Goal: Information Seeking & Learning: Learn about a topic

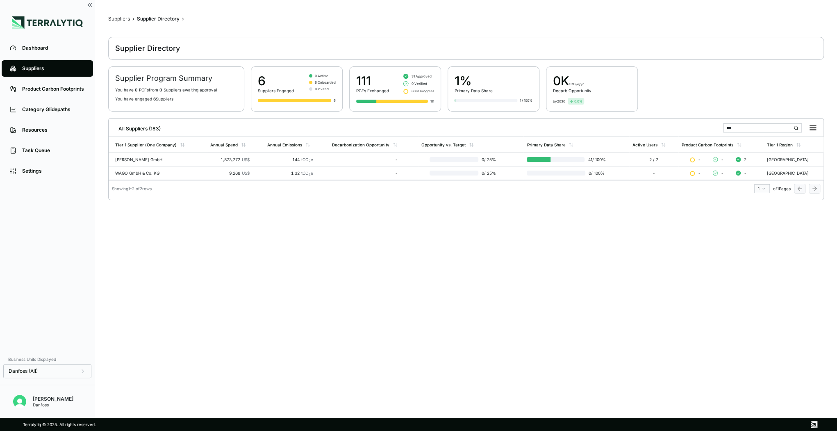
scroll to position [2, 0]
click at [116, 16] on div "Suppliers" at bounding box center [119, 16] width 22 height 7
click at [34, 67] on div "Suppliers" at bounding box center [53, 68] width 63 height 7
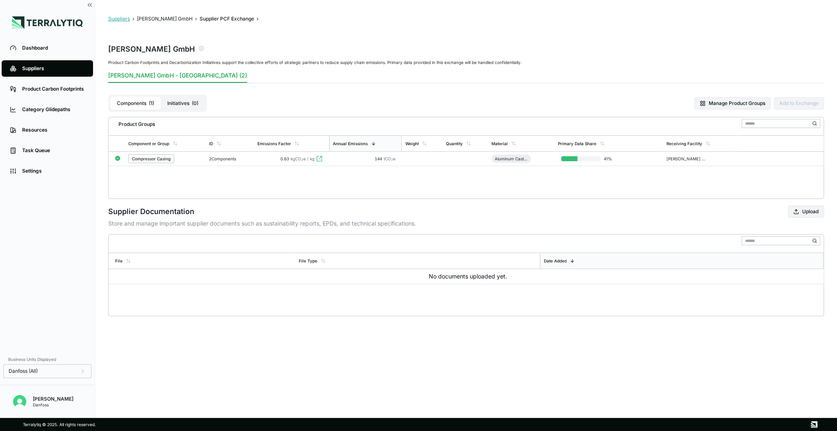
click at [122, 19] on button "Suppliers" at bounding box center [119, 19] width 22 height 7
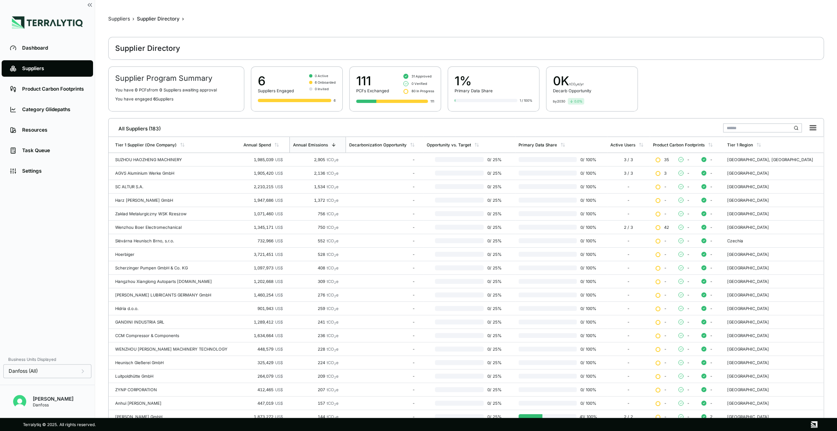
click at [733, 129] on input "text" at bounding box center [762, 127] width 79 height 9
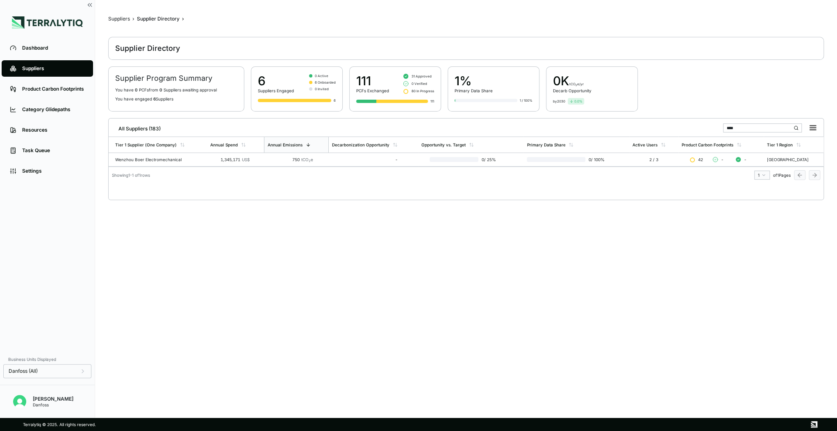
type input "****"
click at [123, 20] on div "Suppliers" at bounding box center [119, 19] width 22 height 7
click at [34, 65] on div "Suppliers" at bounding box center [53, 68] width 63 height 7
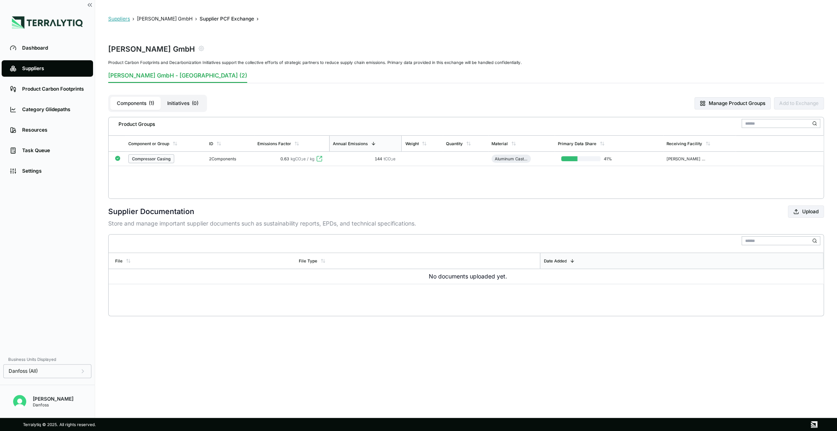
click at [122, 16] on button "Suppliers" at bounding box center [119, 19] width 22 height 7
click at [114, 18] on button "Suppliers" at bounding box center [119, 19] width 22 height 7
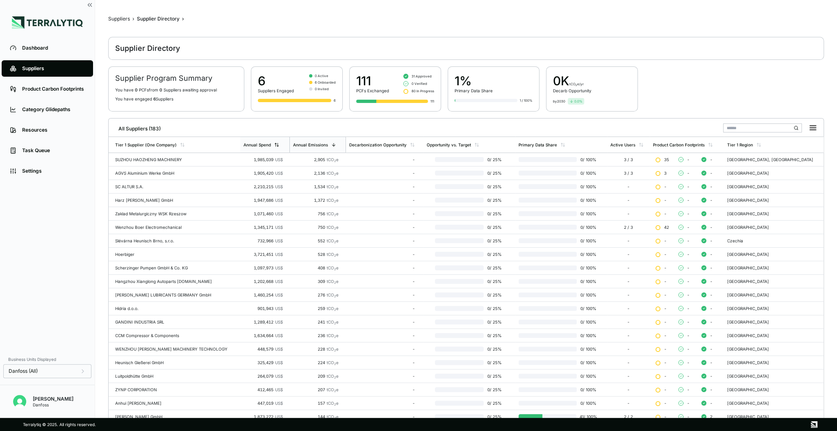
click at [253, 145] on div "Annual Spend" at bounding box center [257, 144] width 27 height 5
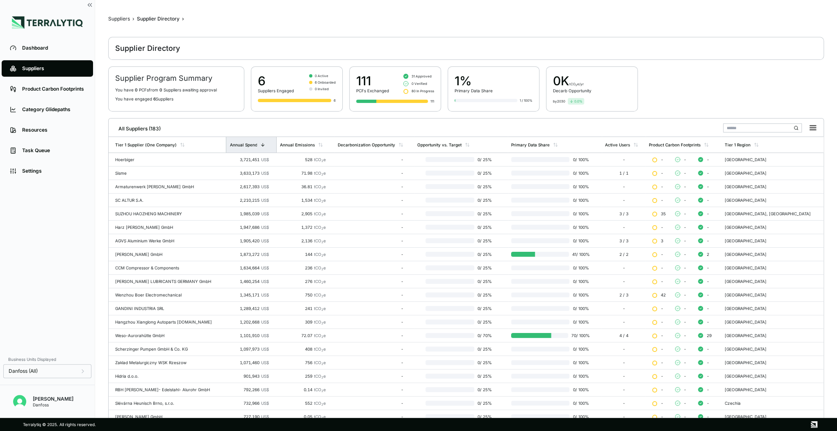
click at [245, 147] on div "Annual Spend" at bounding box center [251, 145] width 50 height 16
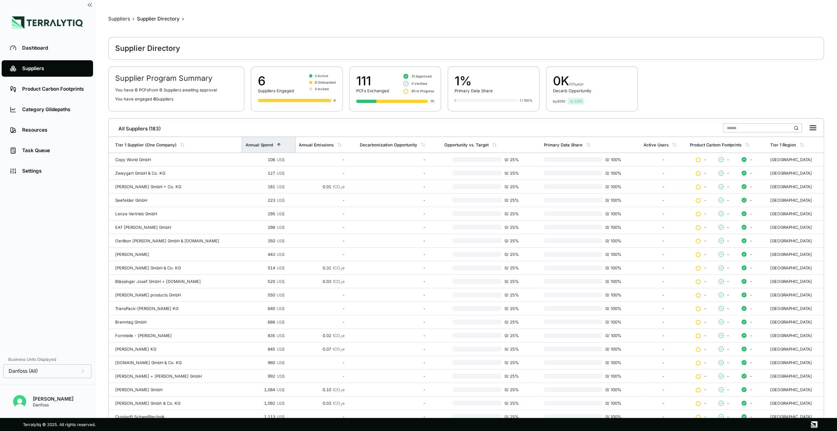
click at [244, 147] on div "Annual Spend" at bounding box center [269, 145] width 54 height 16
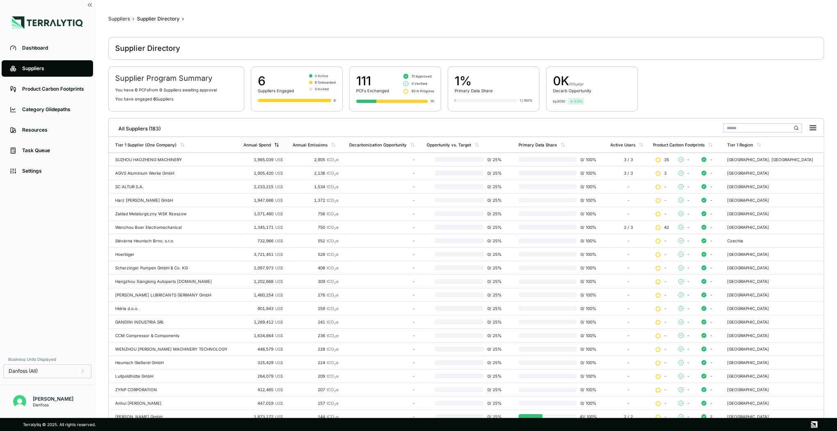
click at [248, 143] on div "Annual Spend" at bounding box center [257, 144] width 27 height 5
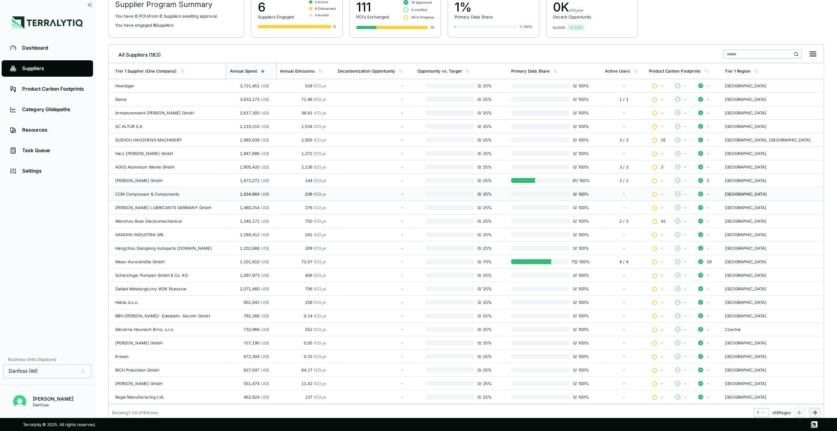
scroll to position [74, 0]
click at [142, 219] on div "Wenzhou Boer Electromechanical" at bounding box center [168, 220] width 107 height 5
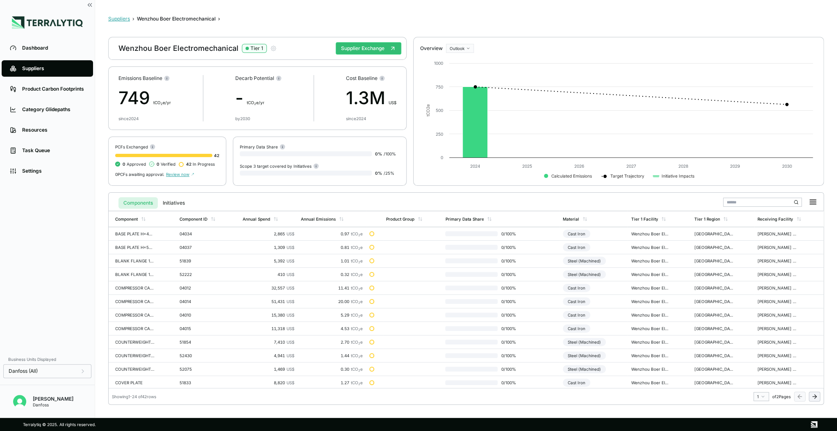
click at [118, 20] on button "Suppliers" at bounding box center [119, 19] width 22 height 7
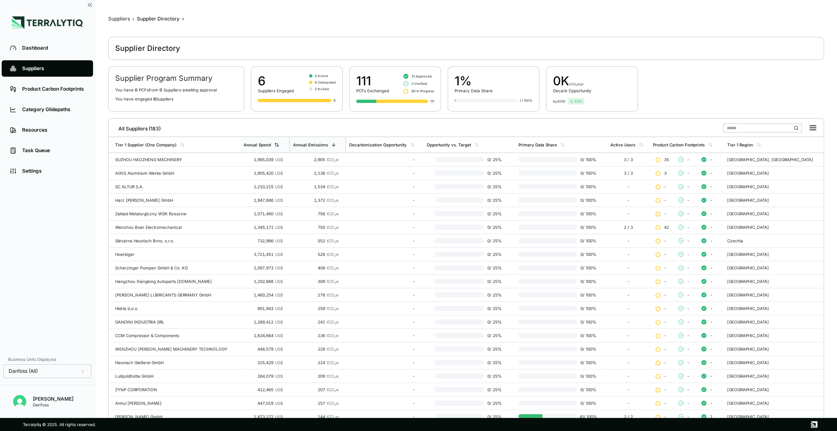
click at [256, 141] on div "Annual Spend" at bounding box center [264, 145] width 49 height 16
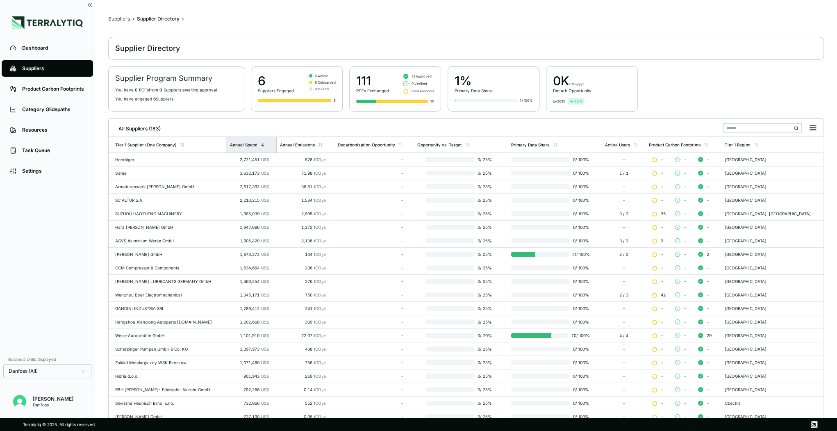
click at [256, 141] on div "Annual Spend" at bounding box center [251, 145] width 50 height 16
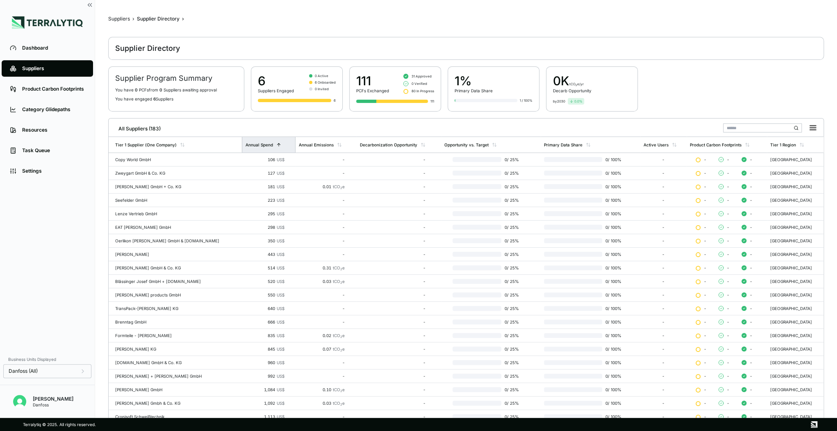
click at [256, 141] on div "Annual Spend" at bounding box center [269, 145] width 54 height 16
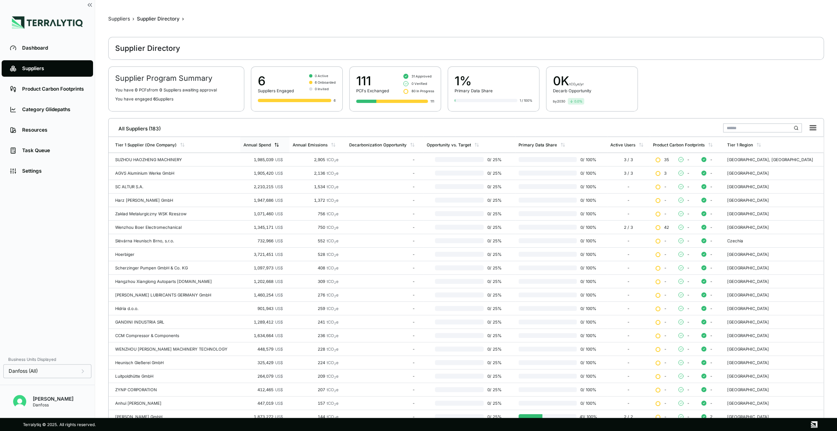
click at [256, 141] on div "Annual Spend" at bounding box center [264, 145] width 49 height 16
